Goal: Find contact information: Find contact information

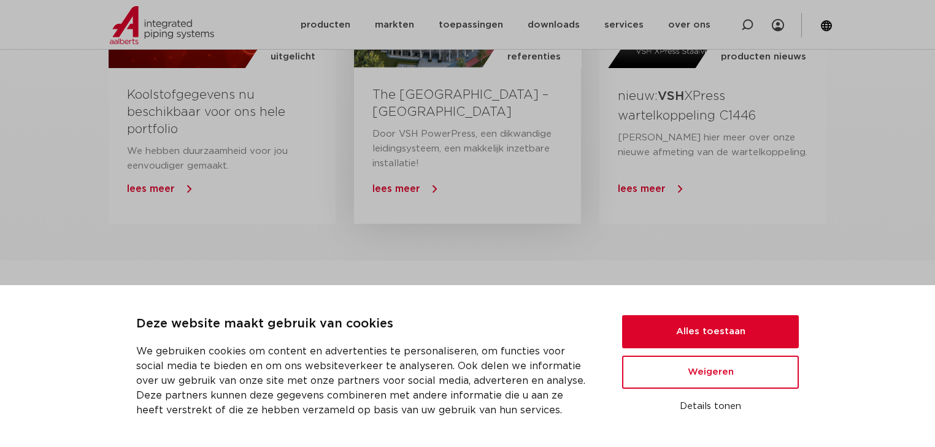
scroll to position [982, 0]
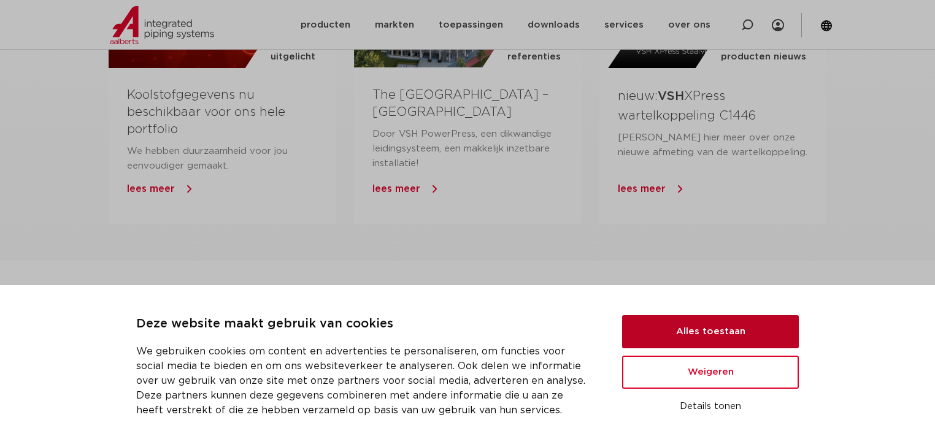
click at [701, 330] on button "Alles toestaan" at bounding box center [710, 331] width 177 height 33
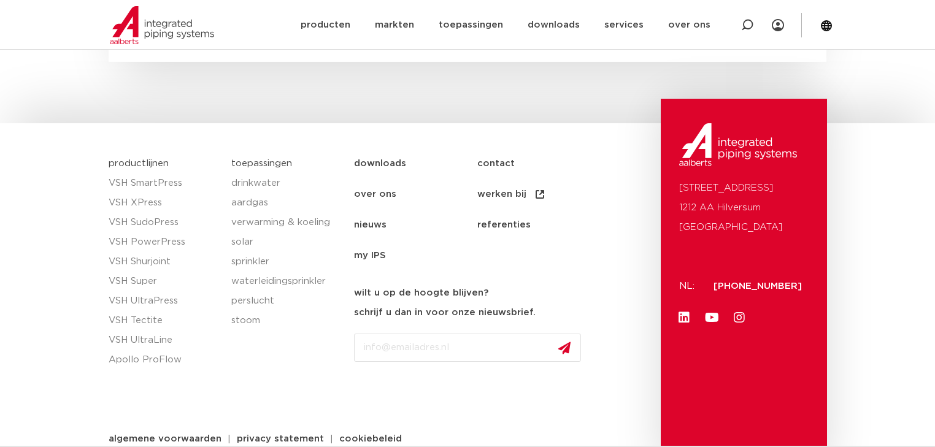
scroll to position [1880, 0]
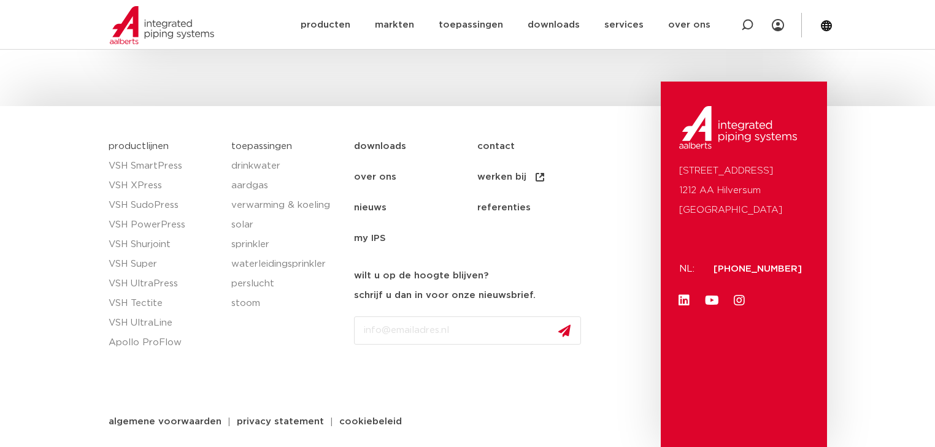
click at [489, 142] on link "contact" at bounding box center [538, 146] width 123 height 31
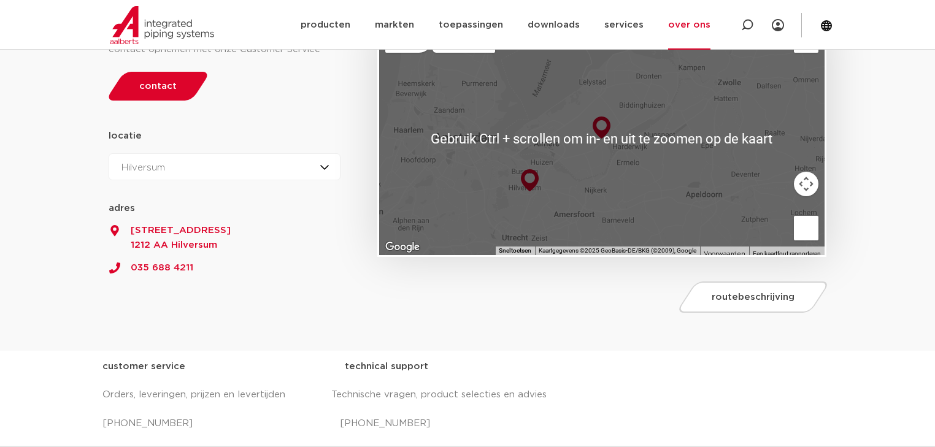
scroll to position [196, 0]
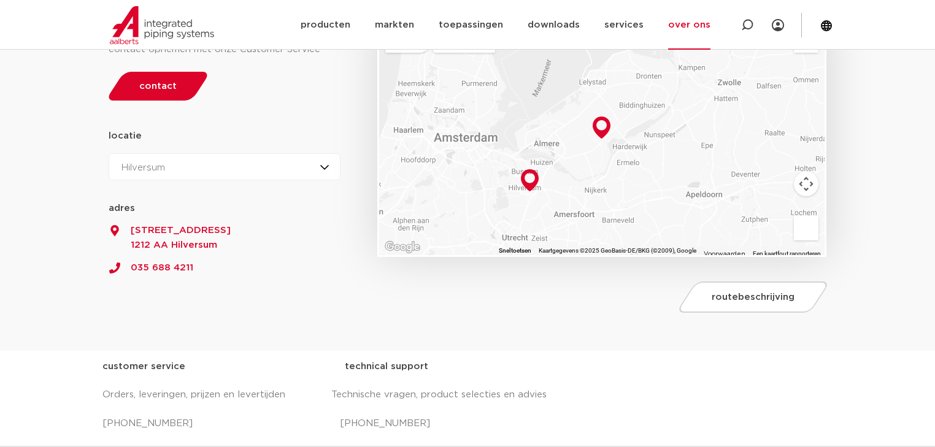
click at [517, 241] on div at bounding box center [601, 138] width 445 height 233
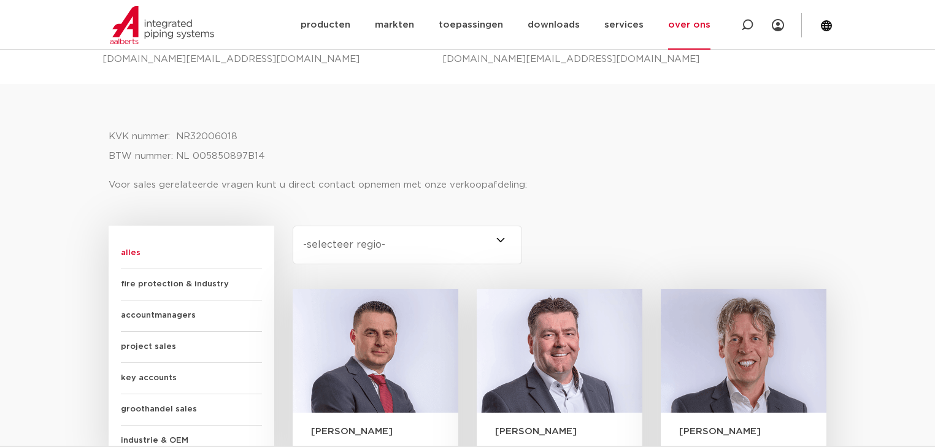
scroll to position [589, 0]
click at [522, 236] on span at bounding box center [522, 245] width 0 height 39
click at [498, 236] on select "-selecteer regio- Heel Nederland (7) Overijssel (3) Brabant (2) Drenthe (2) Gro…" at bounding box center [407, 245] width 229 height 39
click at [522, 239] on span at bounding box center [522, 245] width 0 height 39
click at [498, 239] on select "-selecteer regio- Heel Nederland (7) Overijssel (3) Brabant (2) Drenthe (2) Gro…" at bounding box center [407, 245] width 229 height 39
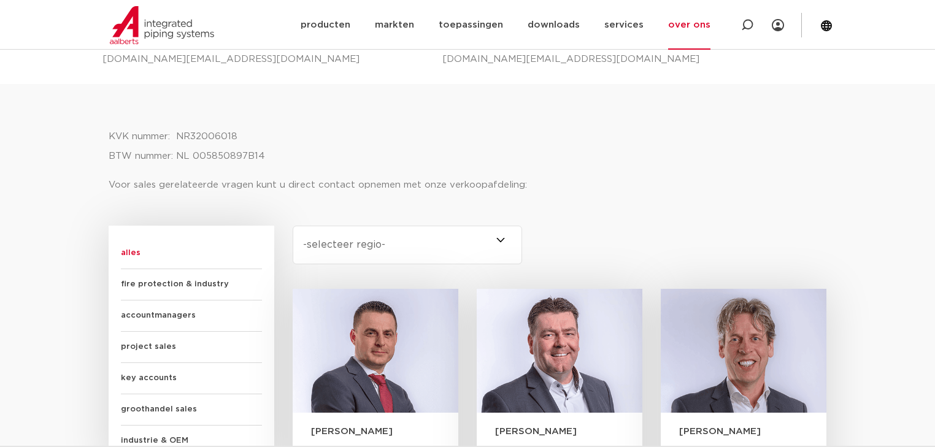
click at [493, 240] on select "-selecteer regio- Heel Nederland (7) Overijssel (3) Brabant (2) Drenthe (2) Gro…" at bounding box center [407, 245] width 229 height 39
select select "utrecht"
click at [293, 226] on select "-selecteer regio- Heel Nederland (7) Overijssel (3) Brabant (2) Drenthe (2) Gro…" at bounding box center [407, 245] width 229 height 39
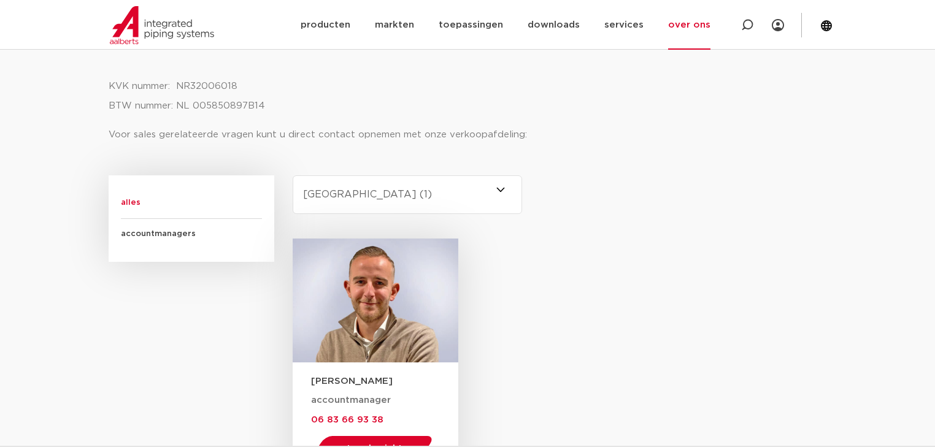
scroll to position [736, 0]
